Goal: Task Accomplishment & Management: Manage account settings

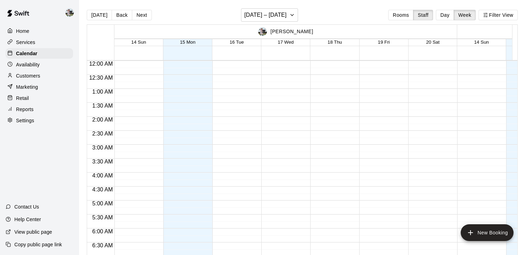
scroll to position [363, 0]
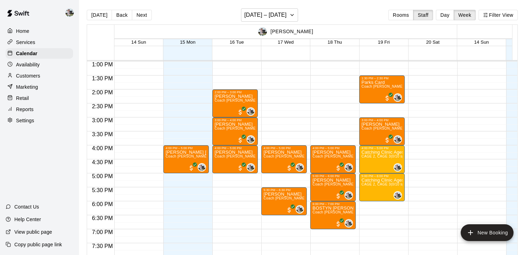
click at [27, 77] on p "Customers" at bounding box center [28, 75] width 24 height 7
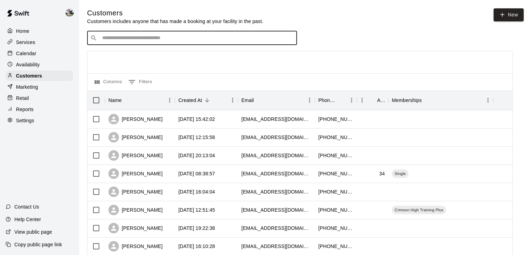
click at [141, 37] on input "Search customers by name or email" at bounding box center [197, 38] width 194 height 7
type input "***"
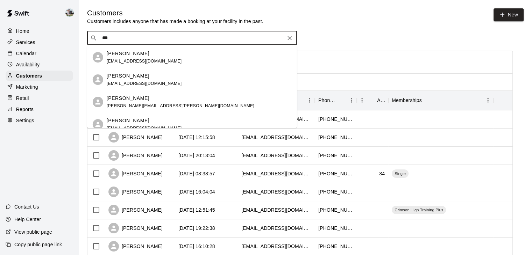
click at [138, 54] on p "[PERSON_NAME]" at bounding box center [128, 53] width 43 height 7
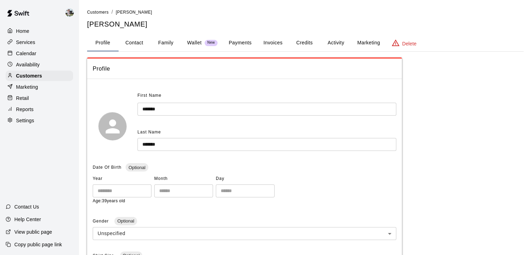
click at [333, 41] on button "Activity" at bounding box center [335, 43] width 31 height 17
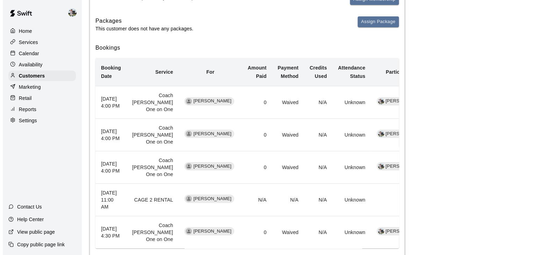
scroll to position [116, 0]
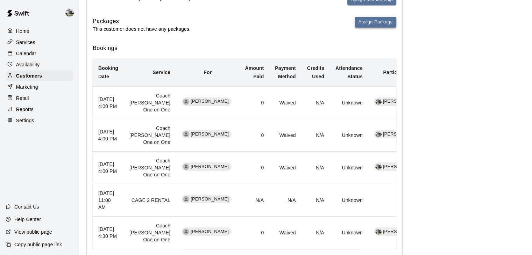
click at [371, 26] on button "Assign Package" at bounding box center [375, 22] width 41 height 11
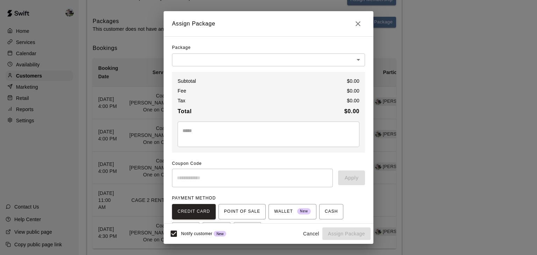
click at [273, 56] on body "Home Services Calendar Availability Customers Marketing Retail Reports Settings…" at bounding box center [268, 87] width 537 height 406
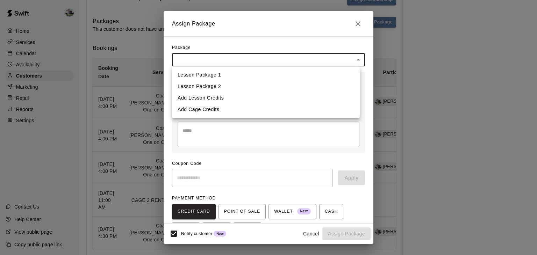
click at [218, 110] on li "Add Cage Credits" at bounding box center [266, 110] width 188 height 12
type input "**********"
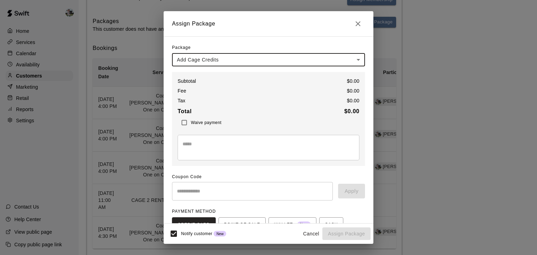
scroll to position [63, 0]
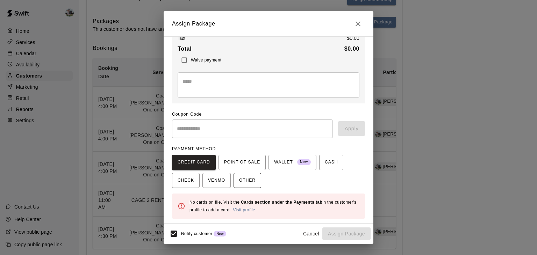
click at [255, 182] on button "OTHER" at bounding box center [248, 180] width 28 height 15
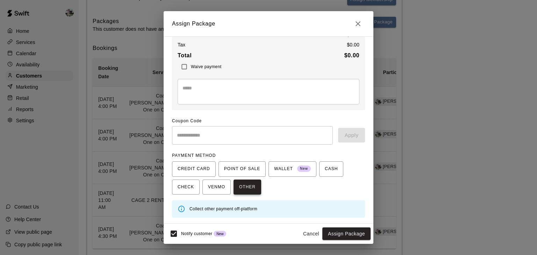
scroll to position [55, 0]
click at [335, 235] on button "Assign Package" at bounding box center [346, 234] width 48 height 13
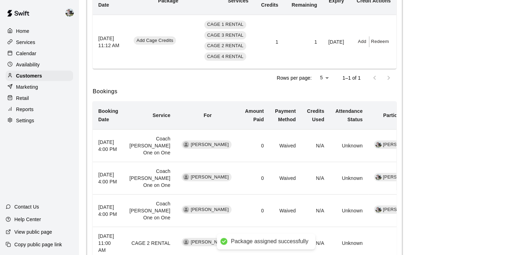
scroll to position [139, 0]
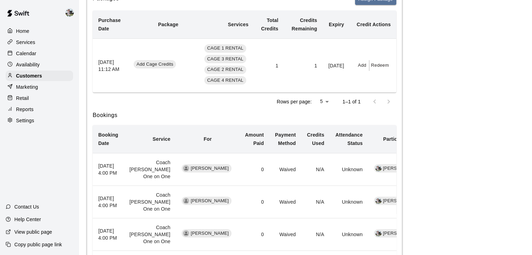
click at [363, 65] on button "Add" at bounding box center [362, 65] width 14 height 11
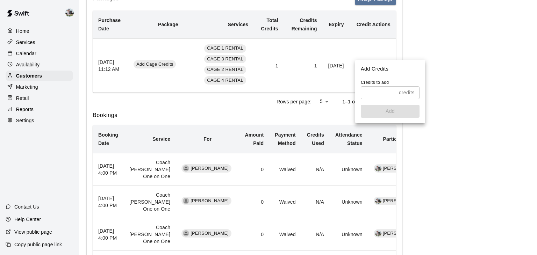
click at [374, 91] on input "text" at bounding box center [378, 92] width 35 height 13
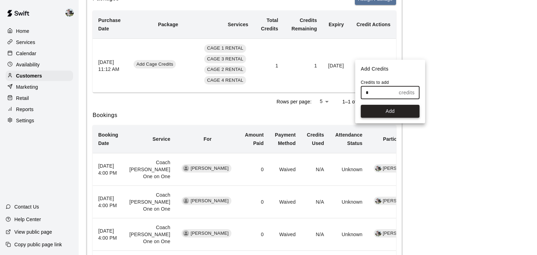
type input "*"
click at [380, 109] on button "Add" at bounding box center [390, 111] width 59 height 13
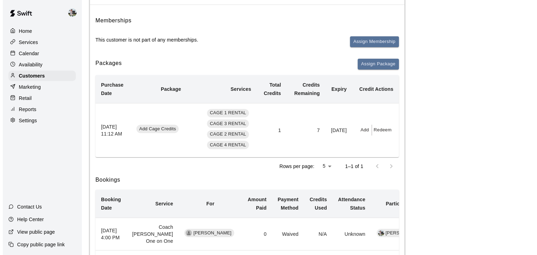
scroll to position [0, 0]
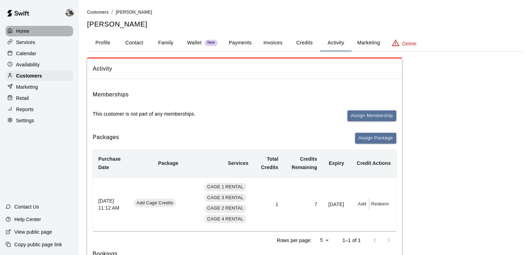
click at [31, 30] on div "Home" at bounding box center [39, 31] width 67 height 10
